Goal: Information Seeking & Learning: Learn about a topic

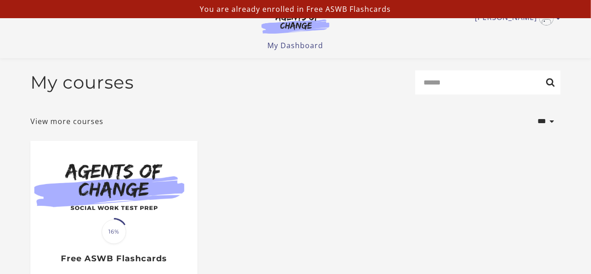
scroll to position [123, 0]
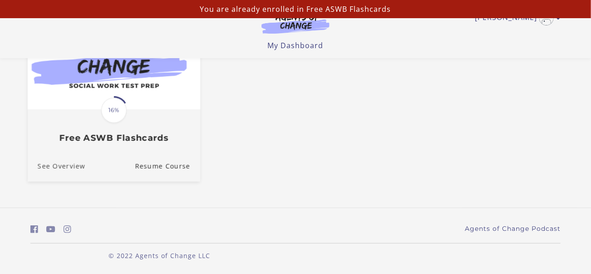
click at [72, 169] on link "See Overview" at bounding box center [57, 166] width 58 height 30
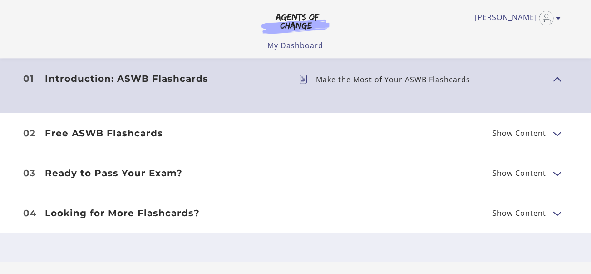
scroll to position [291, 0]
click at [545, 133] on span "Show Content" at bounding box center [519, 132] width 54 height 7
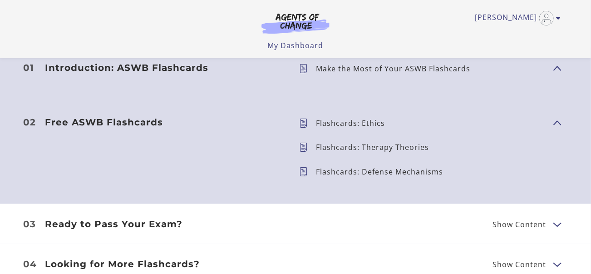
scroll to position [303, 0]
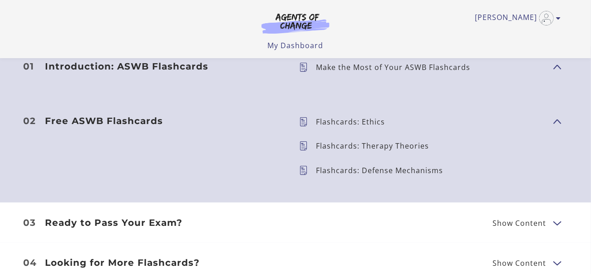
click at [327, 122] on p "Flashcards: Ethics" at bounding box center [354, 121] width 76 height 7
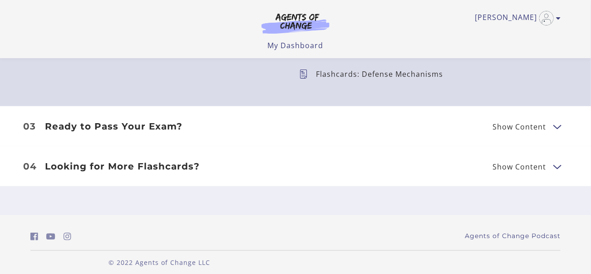
scroll to position [403, 0]
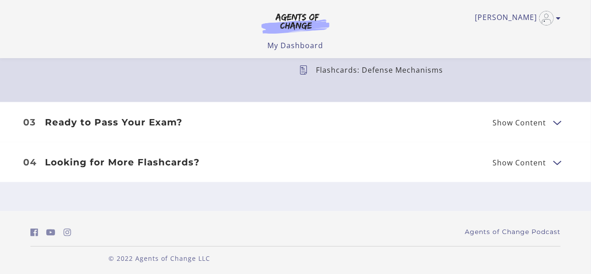
click at [554, 125] on button "Show Content" at bounding box center [556, 122] width 7 height 11
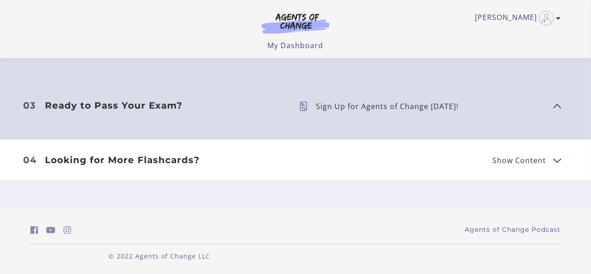
scroll to position [422, 0]
click at [550, 162] on span "Show Content" at bounding box center [522, 158] width 61 height 11
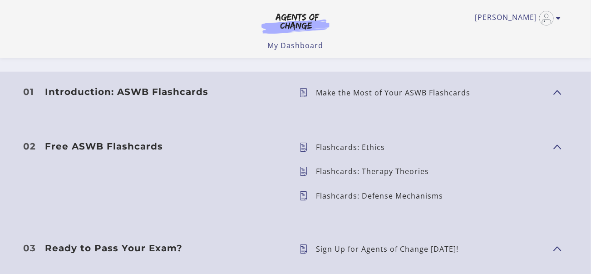
scroll to position [279, 0]
click at [557, 16] on icon "Toggle menu" at bounding box center [558, 18] width 5 height 7
click at [476, 117] on li "01 Introduction: ASWB Flashcards Show Content Make the Most of Your ASWB Flashc…" at bounding box center [295, 98] width 591 height 54
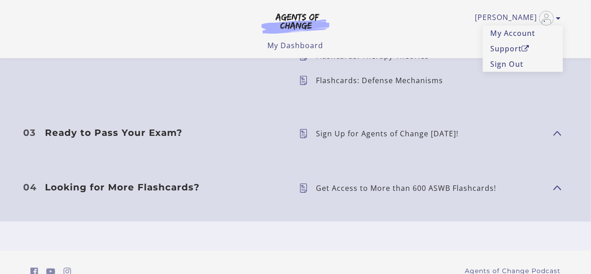
scroll to position [389, 0]
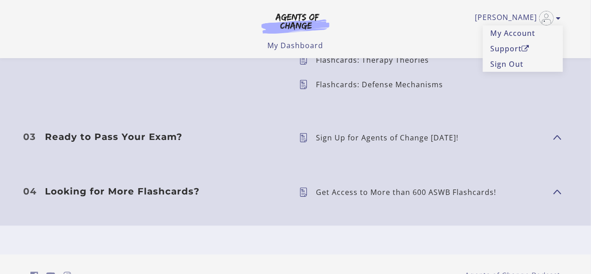
click at [64, 187] on h3 "Looking for More Flashcards?" at bounding box center [165, 191] width 240 height 11
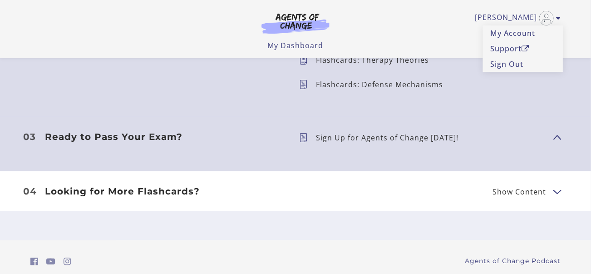
click at [556, 190] on button "Show Content" at bounding box center [556, 191] width 7 height 11
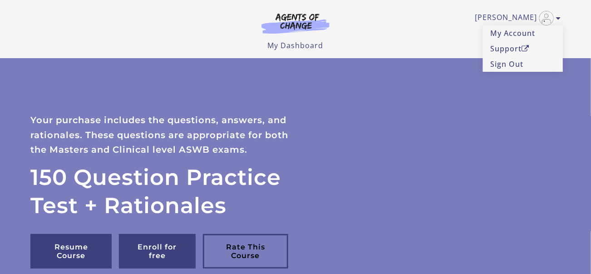
scroll to position [0, 0]
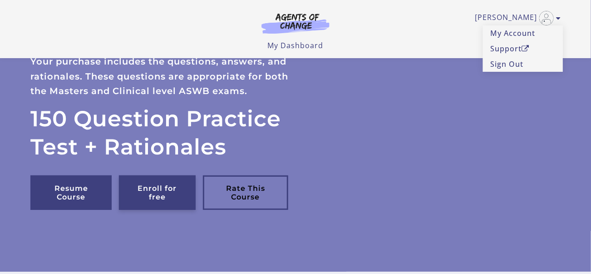
click at [164, 190] on link "Enroll for free" at bounding box center [157, 192] width 76 height 34
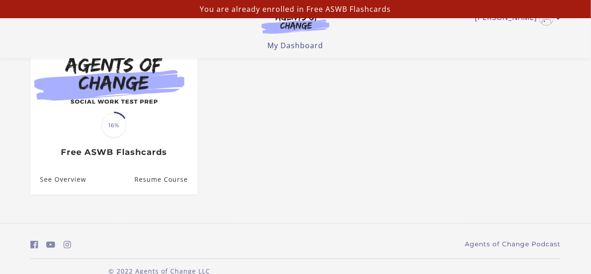
scroll to position [122, 0]
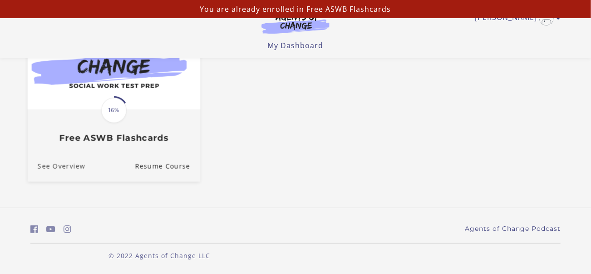
click at [49, 168] on link "See Overview" at bounding box center [57, 166] width 58 height 30
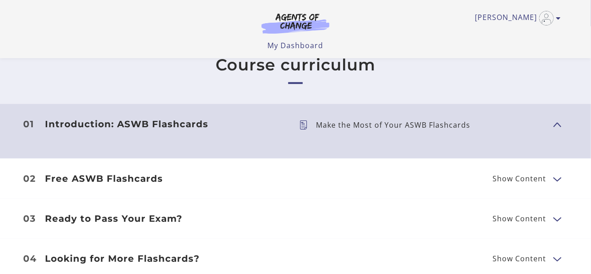
scroll to position [246, 0]
click at [542, 176] on span "Show Content" at bounding box center [519, 177] width 54 height 7
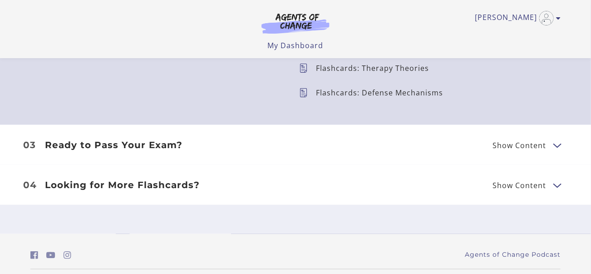
scroll to position [381, 0]
click at [540, 148] on span "Show Content" at bounding box center [519, 144] width 54 height 7
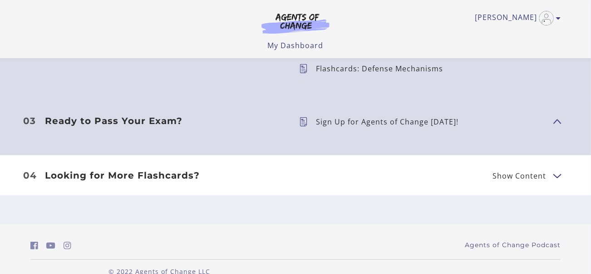
scroll to position [406, 0]
click at [530, 174] on span "Show Content" at bounding box center [519, 174] width 54 height 7
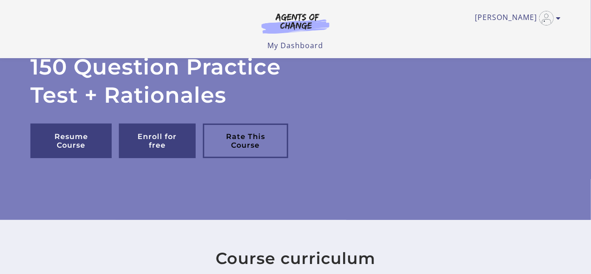
scroll to position [0, 0]
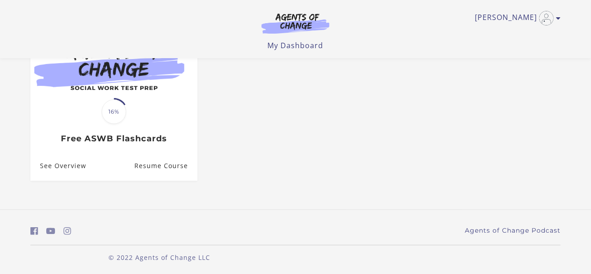
scroll to position [123, 0]
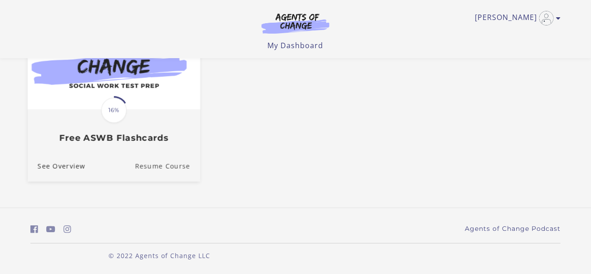
click at [155, 166] on link "Resume Course" at bounding box center [167, 166] width 65 height 30
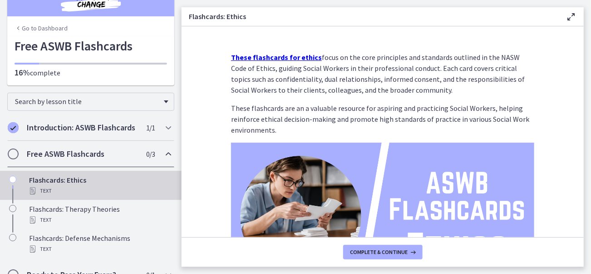
click at [284, 60] on strong "These flashcards for ethics" at bounding box center [276, 57] width 91 height 9
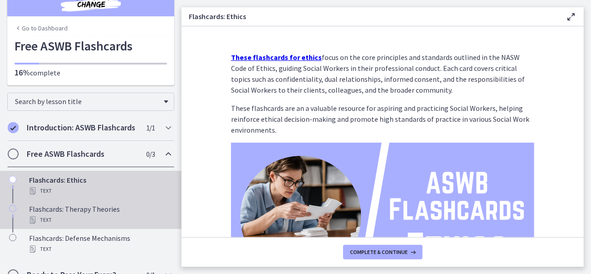
click at [78, 211] on div "Flashcards: Therapy Theories Text" at bounding box center [100, 214] width 142 height 22
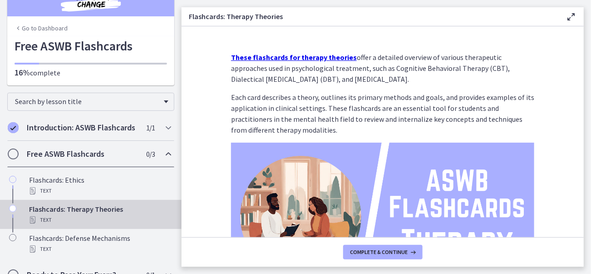
click at [276, 57] on strong "These flashcards for therapy theories" at bounding box center [294, 57] width 126 height 9
